Goal: Task Accomplishment & Management: Complete application form

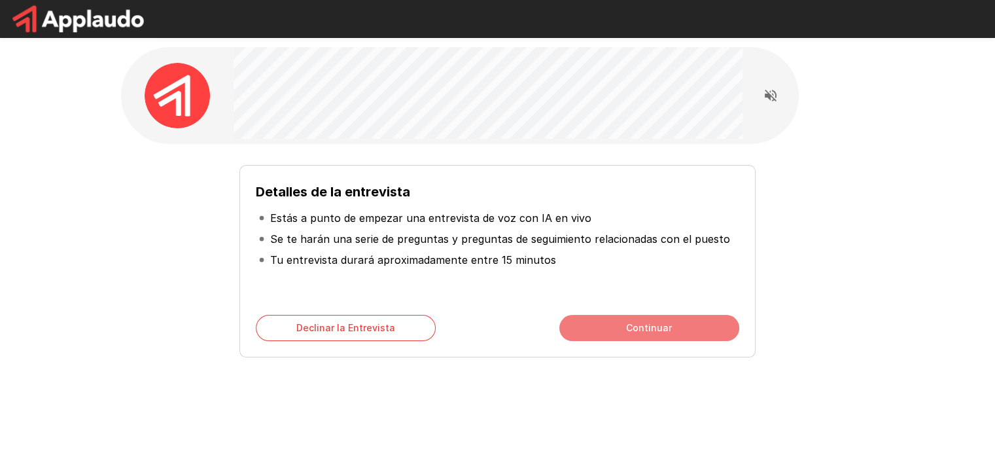
click at [664, 321] on button "Continuar" at bounding box center [650, 328] width 180 height 26
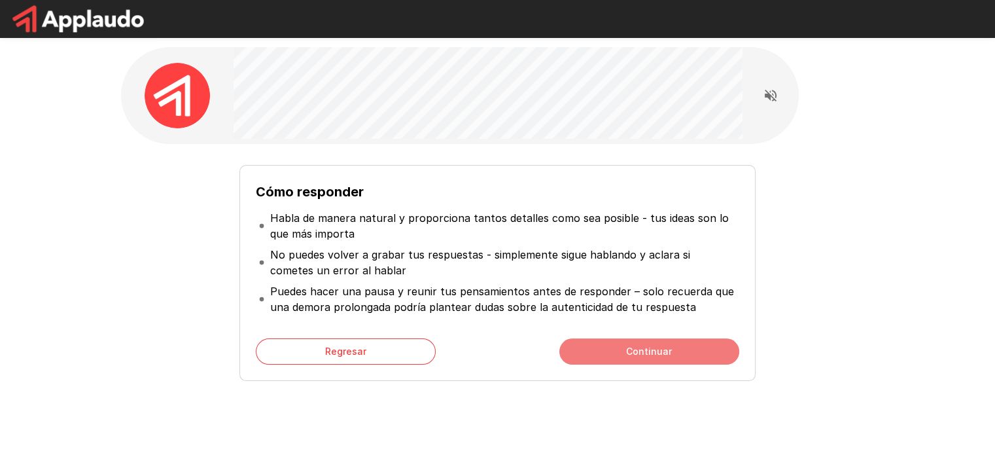
click at [682, 362] on button "Continuar" at bounding box center [650, 351] width 180 height 26
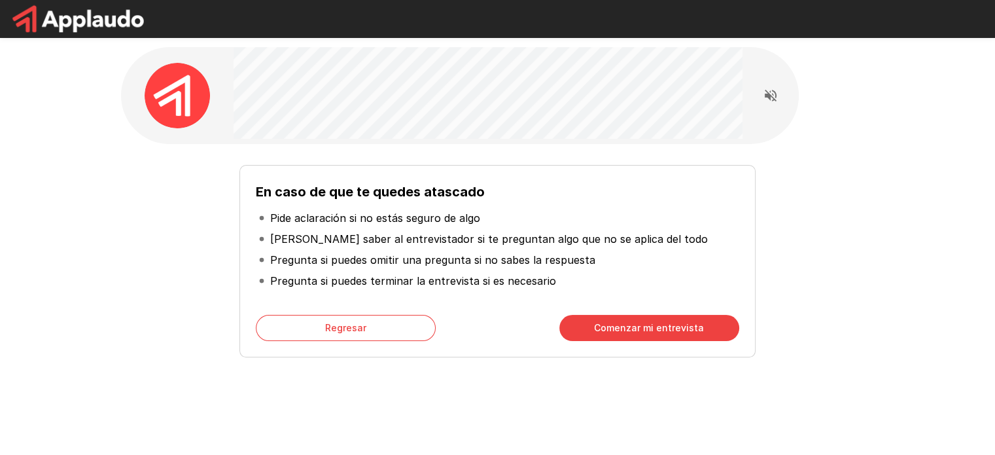
click at [673, 325] on button "Comenzar mi entrevista" at bounding box center [650, 328] width 180 height 26
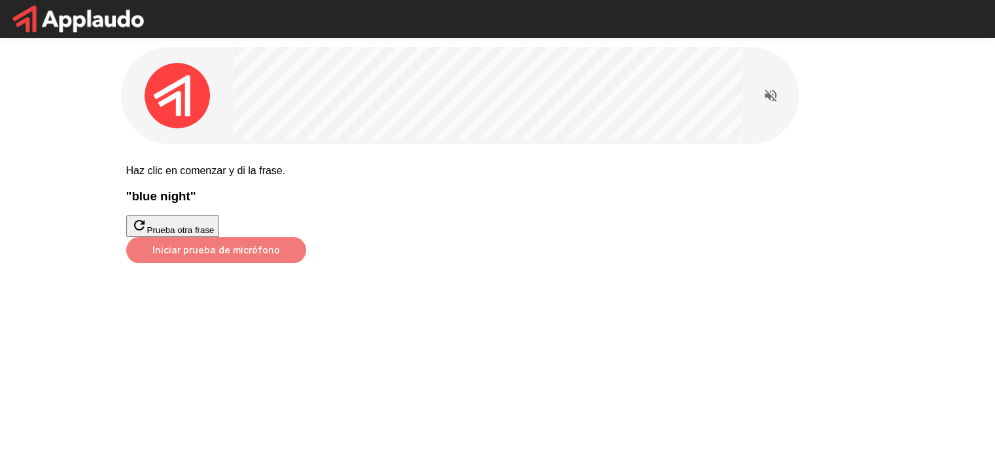
click at [306, 263] on button "Iniciar prueba de micrófono" at bounding box center [216, 250] width 180 height 26
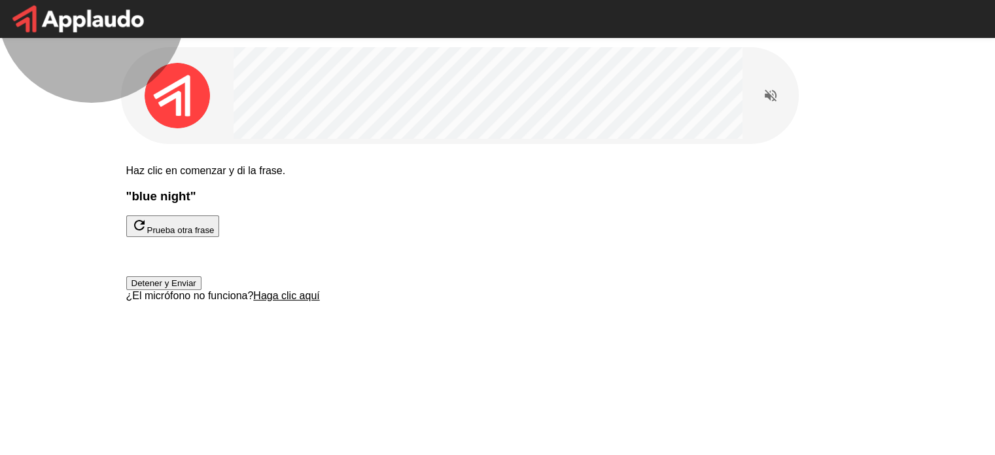
click at [202, 290] on button "Detener y Enviar" at bounding box center [163, 283] width 75 height 14
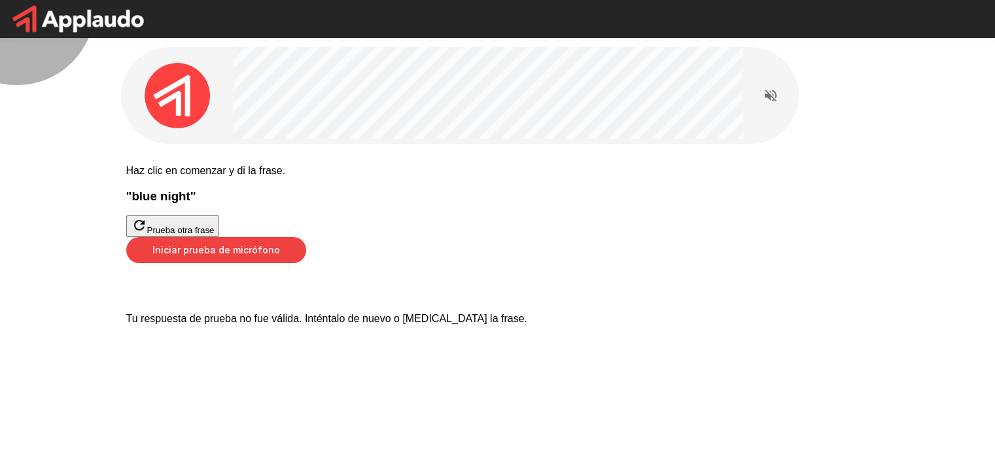
click at [220, 235] on button "Prueba otra frase" at bounding box center [173, 226] width 94 height 22
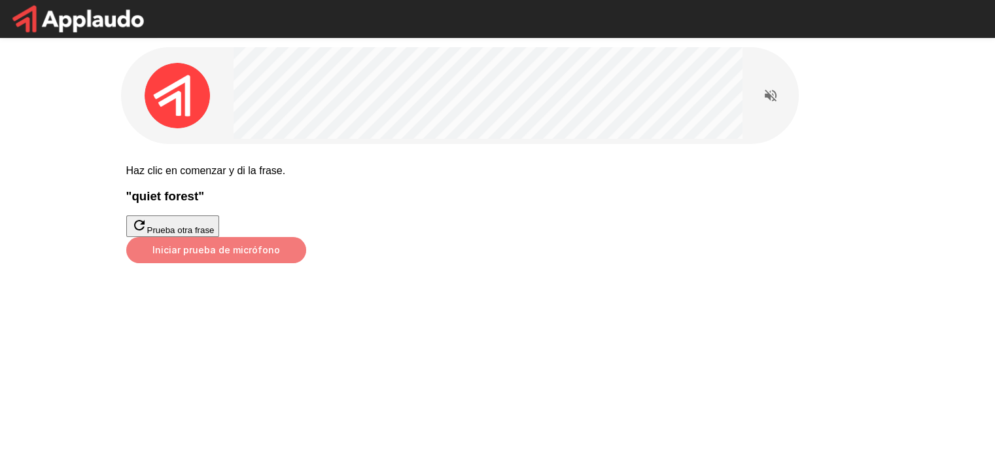
click at [306, 263] on button "Iniciar prueba de micrófono" at bounding box center [216, 250] width 180 height 26
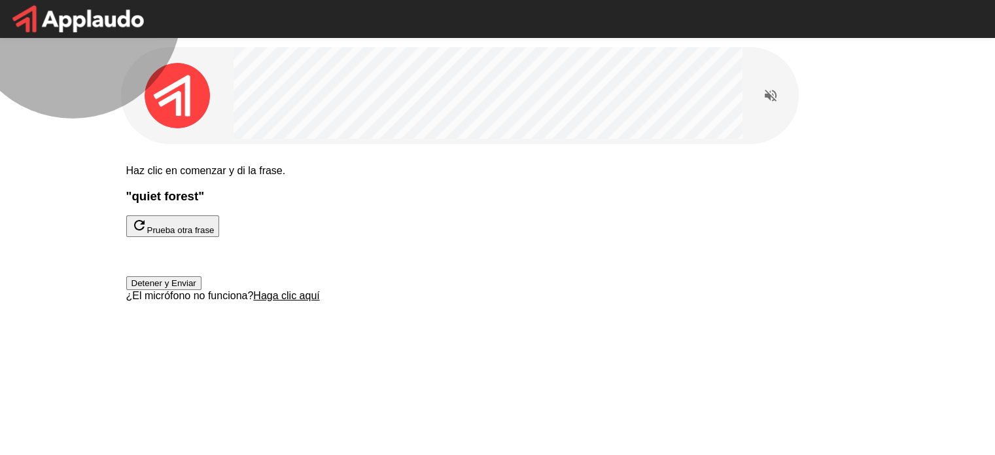
click at [202, 290] on button "Detener y Enviar" at bounding box center [163, 283] width 75 height 14
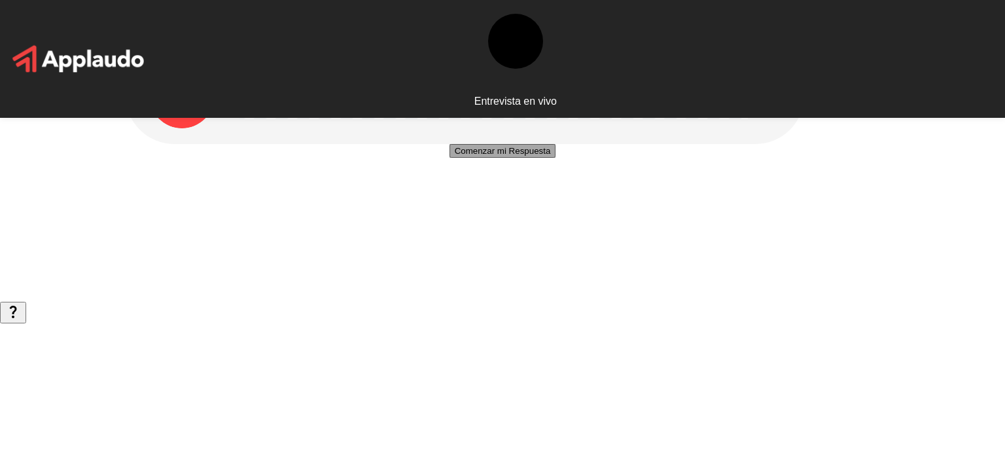
click at [501, 158] on button "Comenzar mi Respuesta" at bounding box center [503, 151] width 107 height 14
click at [501, 197] on button "Detener y Enviar" at bounding box center [502, 190] width 75 height 14
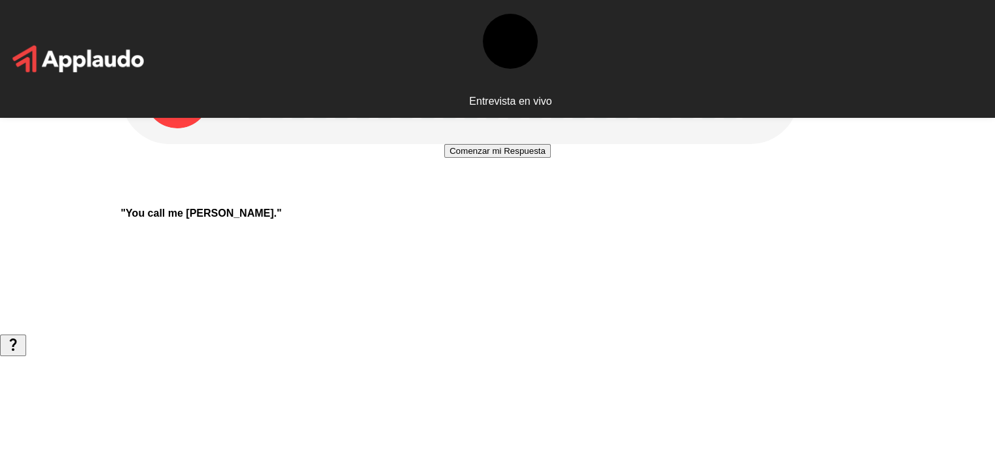
click at [451, 158] on button "Comenzar mi Respuesta" at bounding box center [497, 151] width 107 height 14
click at [501, 183] on div at bounding box center [497, 163] width 75 height 39
click at [460, 197] on button "Detener y Enviar" at bounding box center [497, 190] width 75 height 14
click at [463, 158] on button "Comenzar mi Respuesta" at bounding box center [497, 151] width 107 height 14
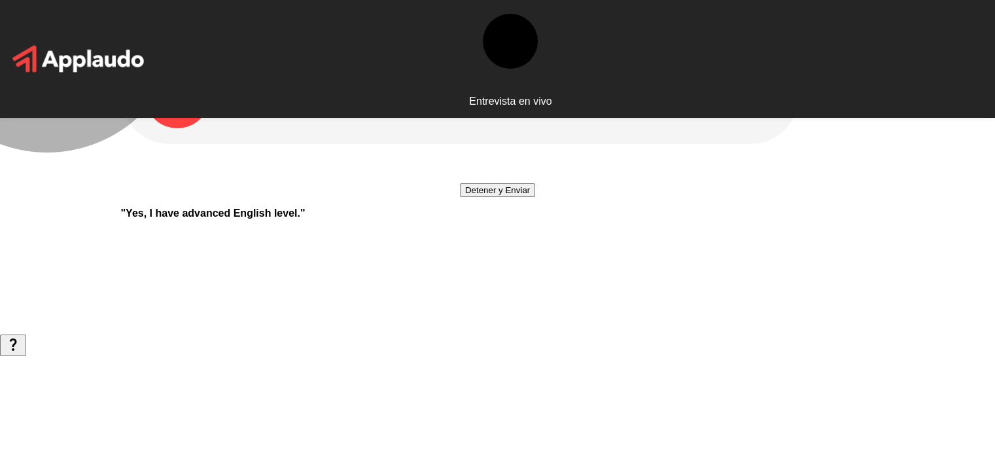
click at [460, 197] on button "Detener y Enviar" at bounding box center [497, 190] width 75 height 14
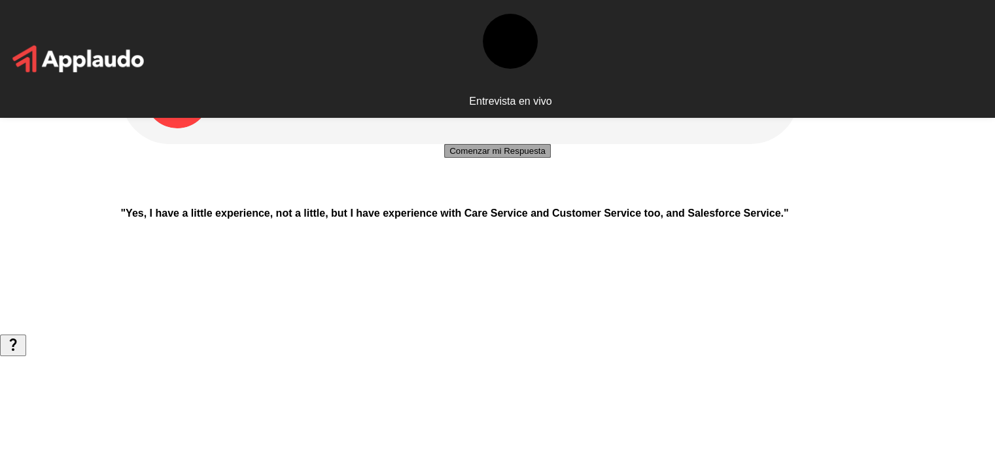
click at [455, 158] on button "Comenzar mi Respuesta" at bounding box center [497, 151] width 107 height 14
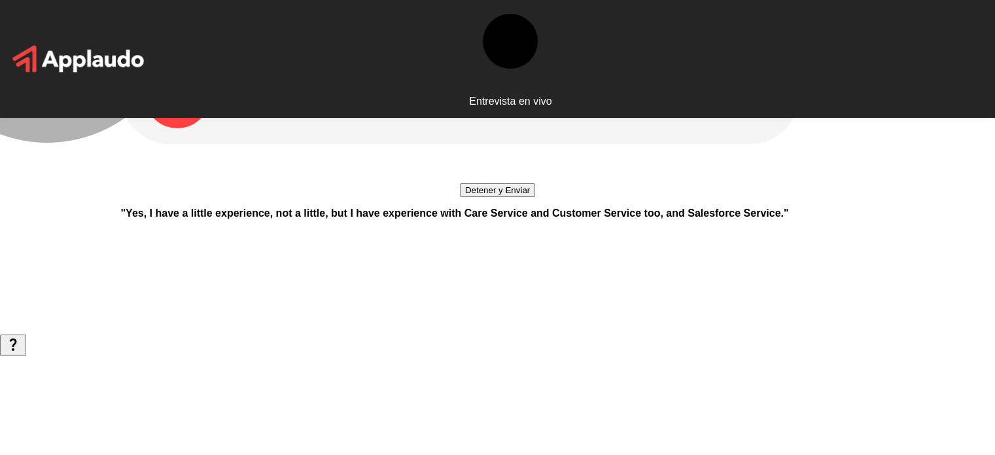
click at [460, 197] on button "Detener y Enviar" at bounding box center [497, 190] width 75 height 14
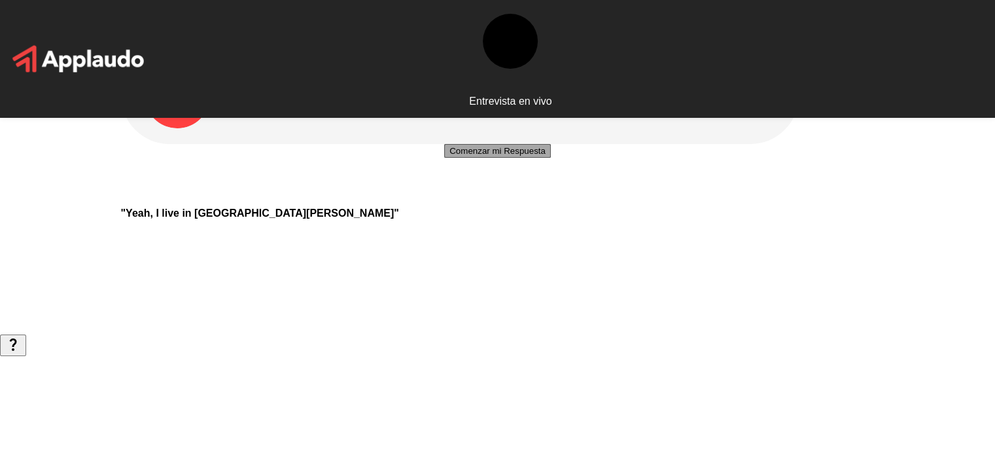
click at [466, 158] on button "Comenzar mi Respuesta" at bounding box center [497, 151] width 107 height 14
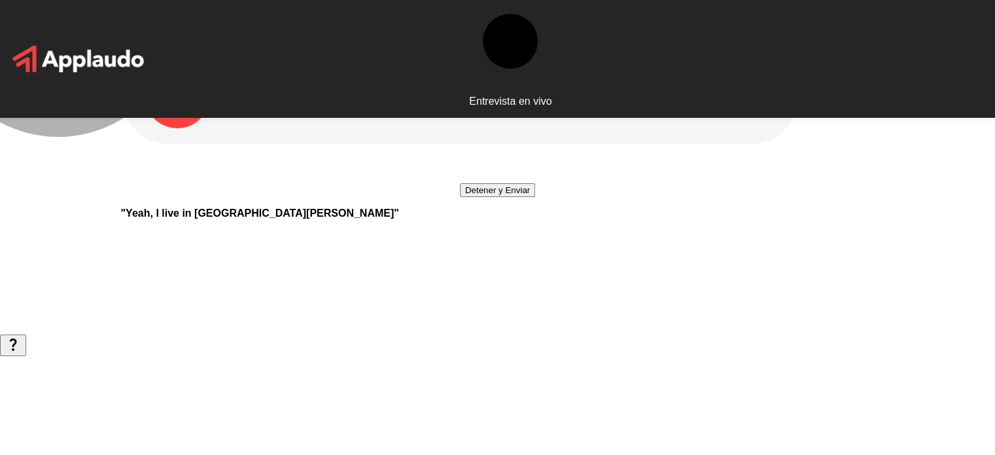
click at [466, 197] on button "Detener y Enviar" at bounding box center [497, 190] width 75 height 14
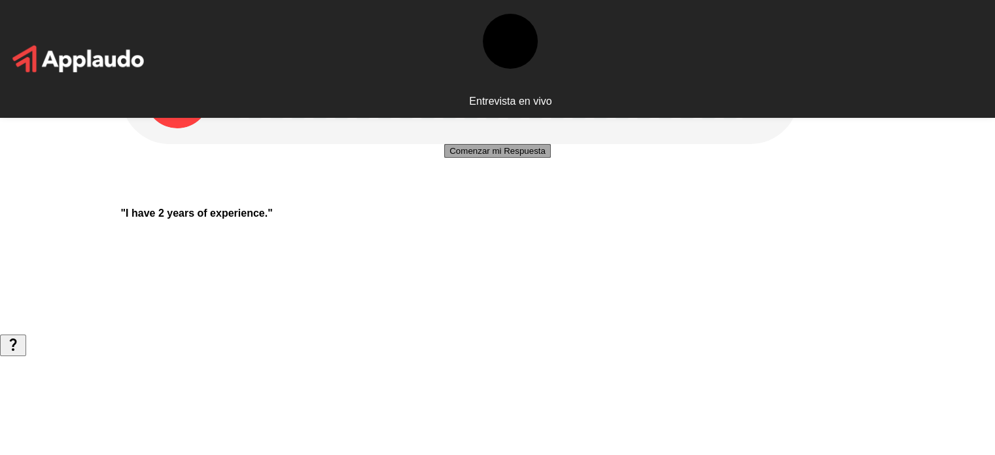
click at [467, 158] on button "Comenzar mi Respuesta" at bounding box center [497, 151] width 107 height 14
click at [467, 197] on button "Detener y Enviar" at bounding box center [497, 190] width 75 height 14
click at [469, 158] on button "Comenzar mi Respuesta" at bounding box center [497, 151] width 107 height 14
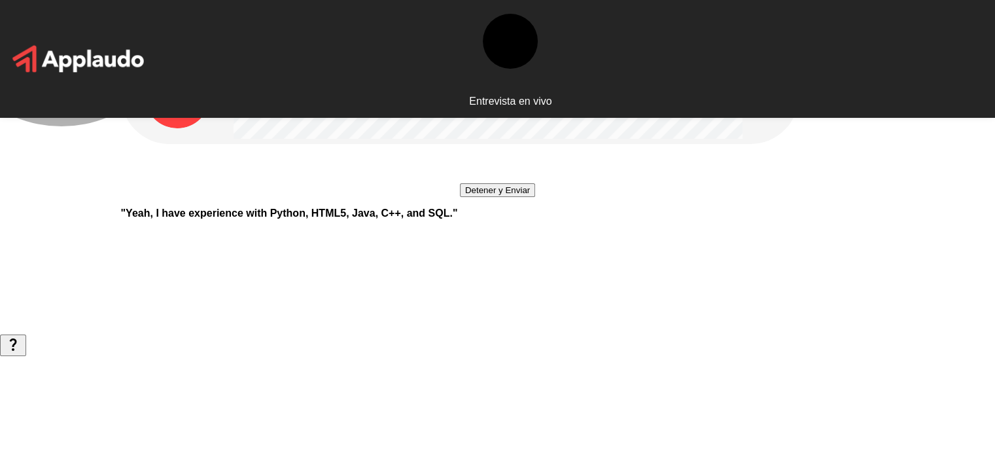
click at [469, 197] on button "Detener y Enviar" at bounding box center [497, 190] width 75 height 14
